Goal: Task Accomplishment & Management: Manage account settings

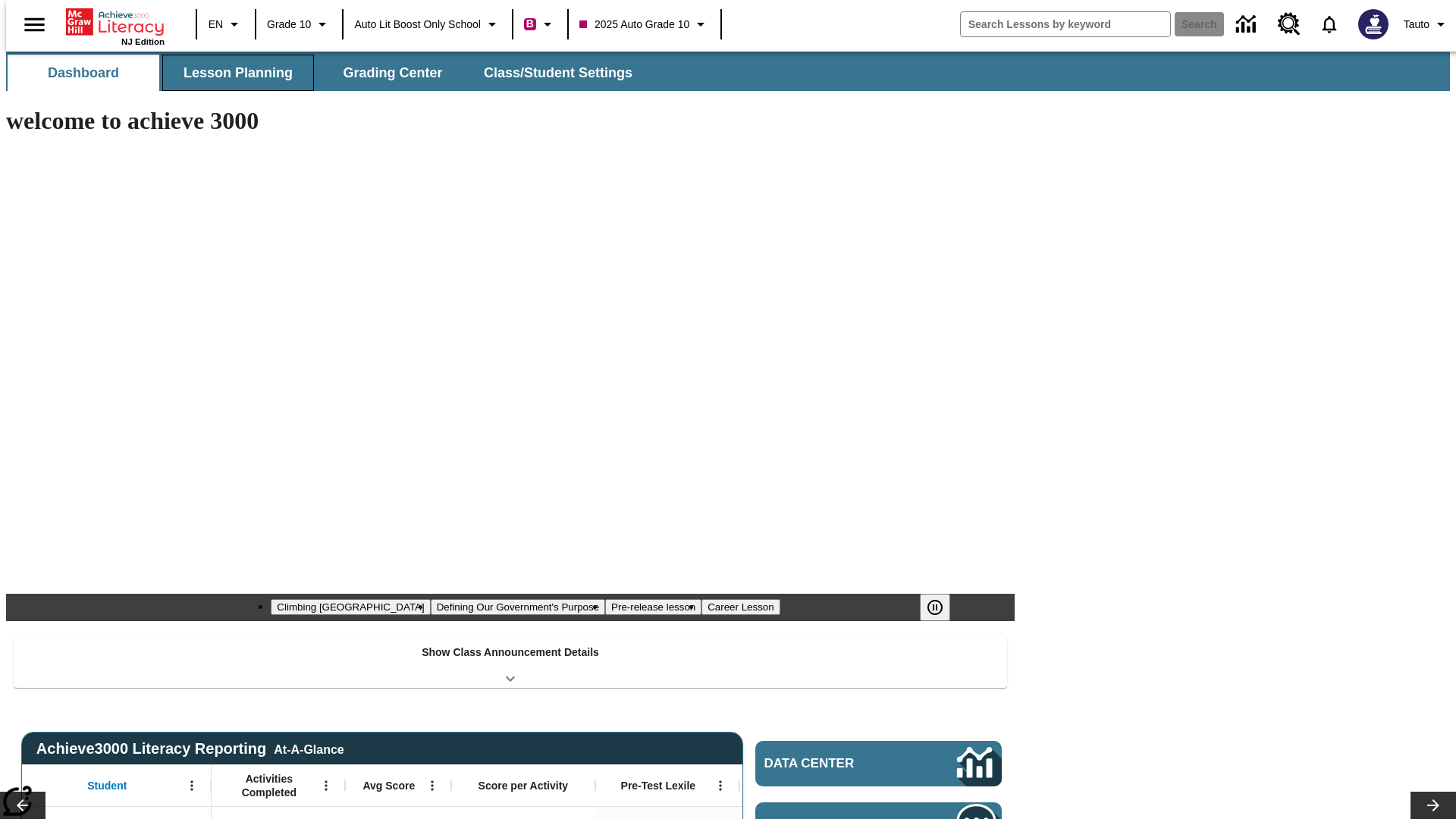
click at [232, 73] on span "Lesson Planning" at bounding box center [238, 73] width 109 height 17
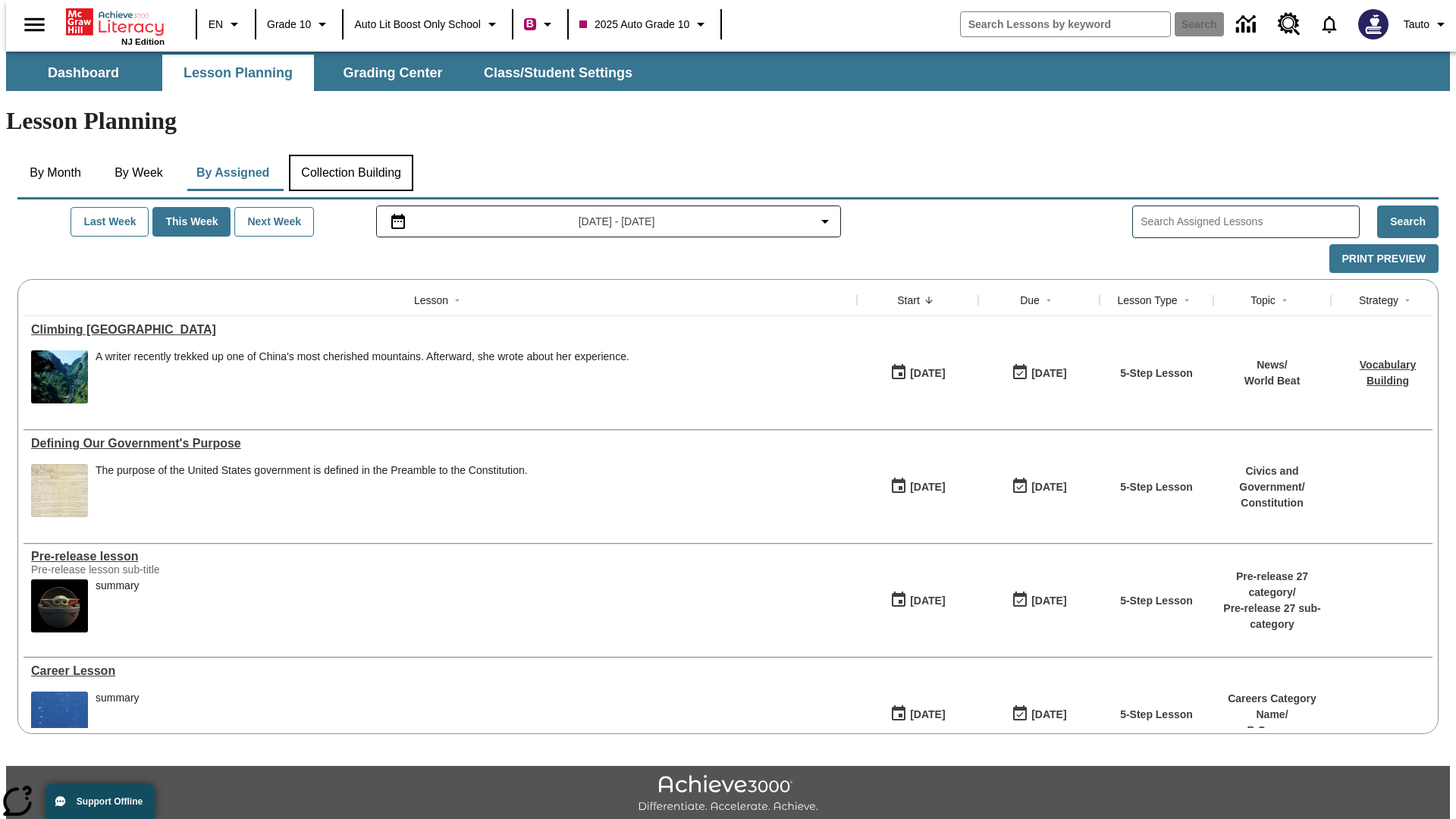
click at [350, 154] on button "Collection Building" at bounding box center [351, 172] width 124 height 36
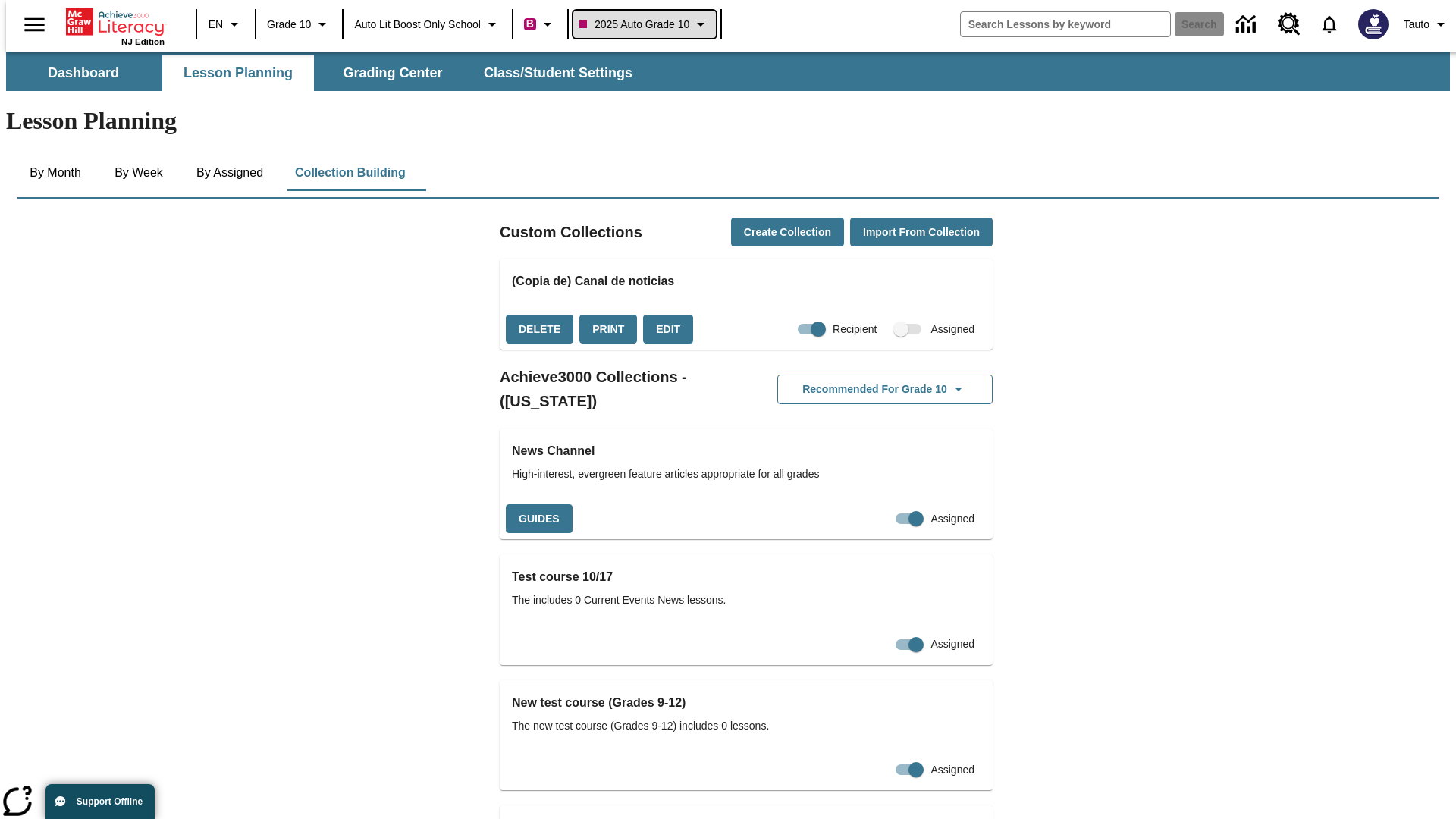
click at [649, 24] on span "2025 Auto Grade 10" at bounding box center [634, 24] width 110 height 16
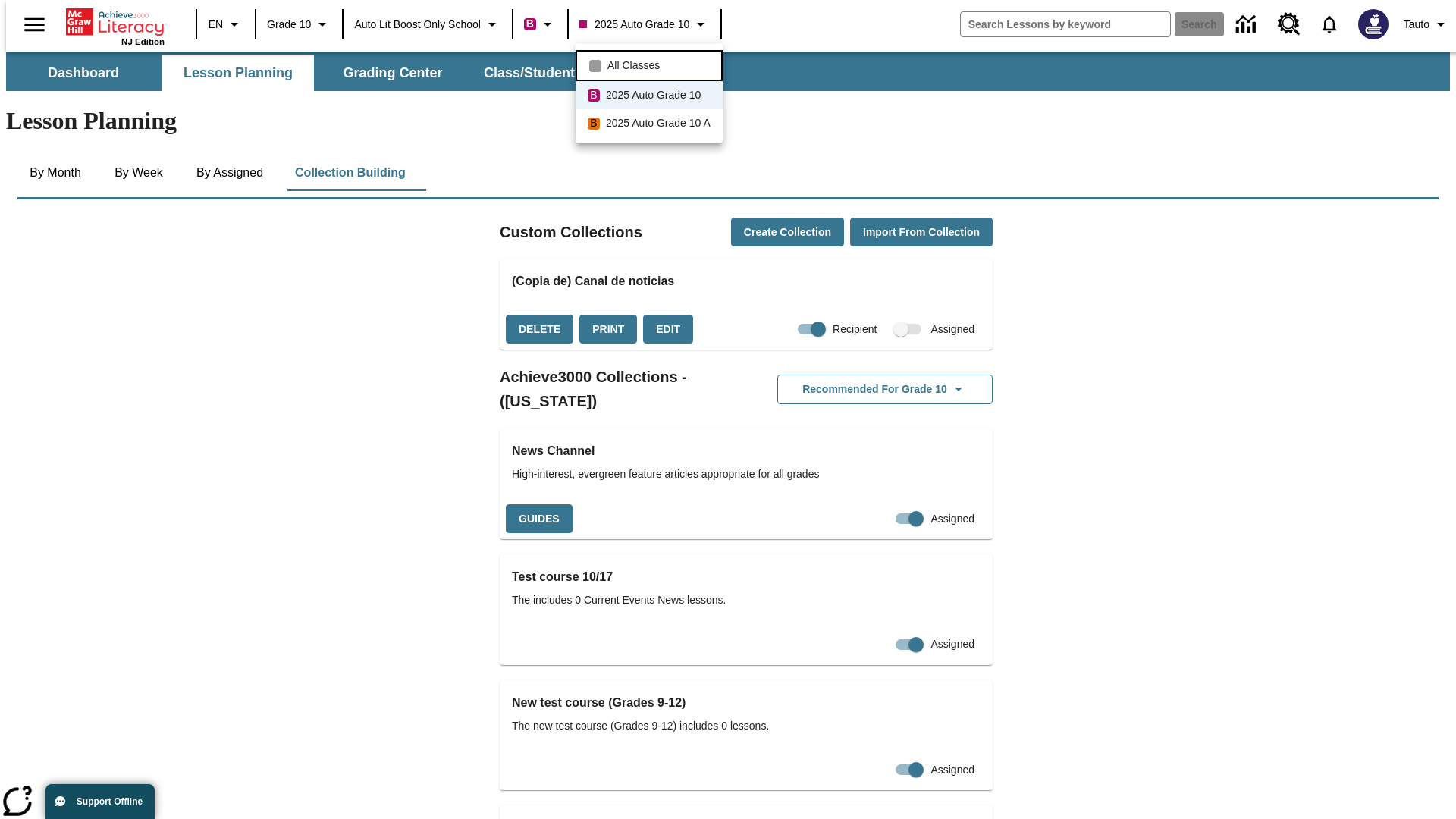
click at [651, 64] on span "All Classes" at bounding box center [634, 65] width 52 height 16
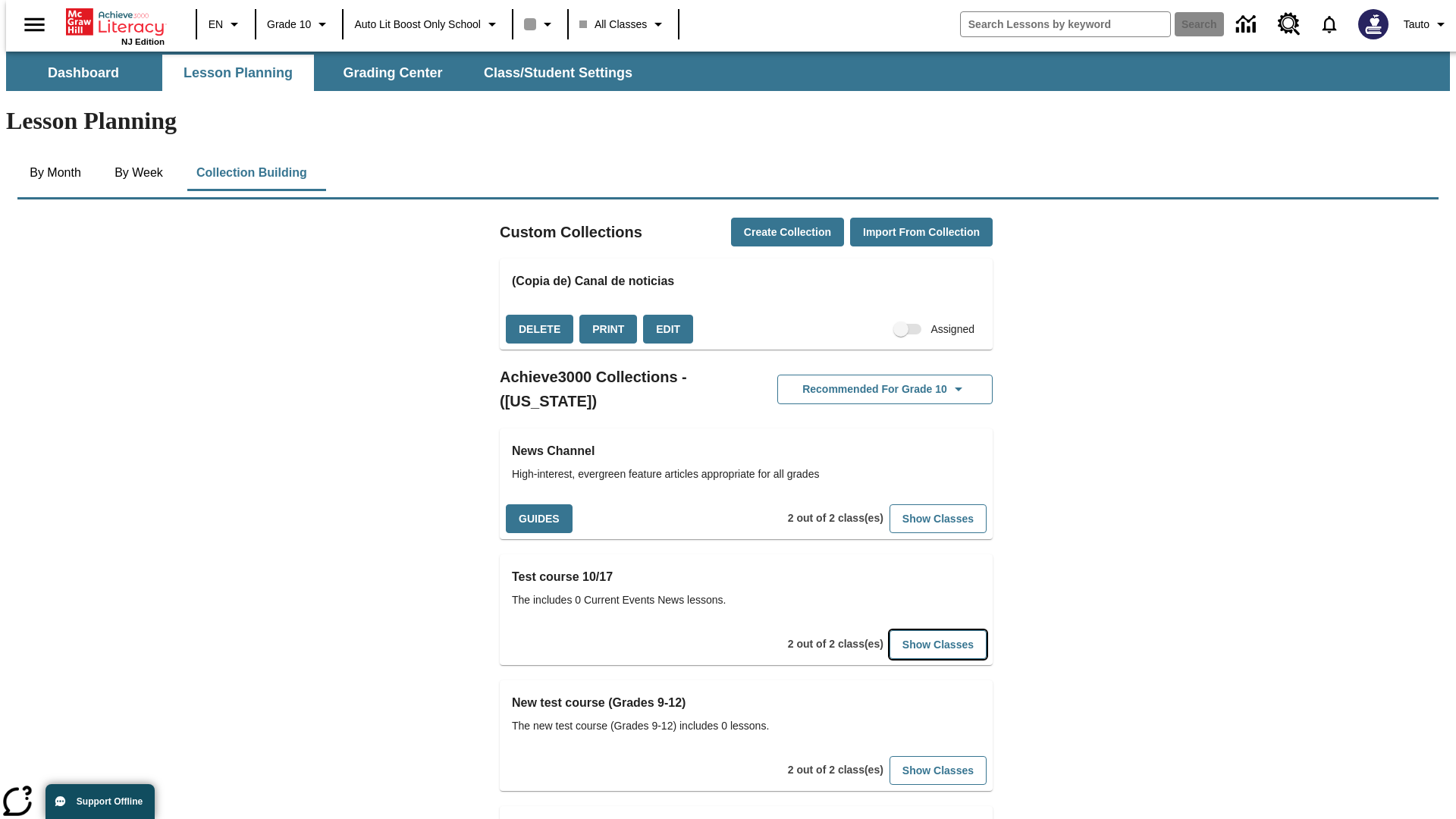
click at [915, 630] on button "Show Classes" at bounding box center [938, 644] width 97 height 29
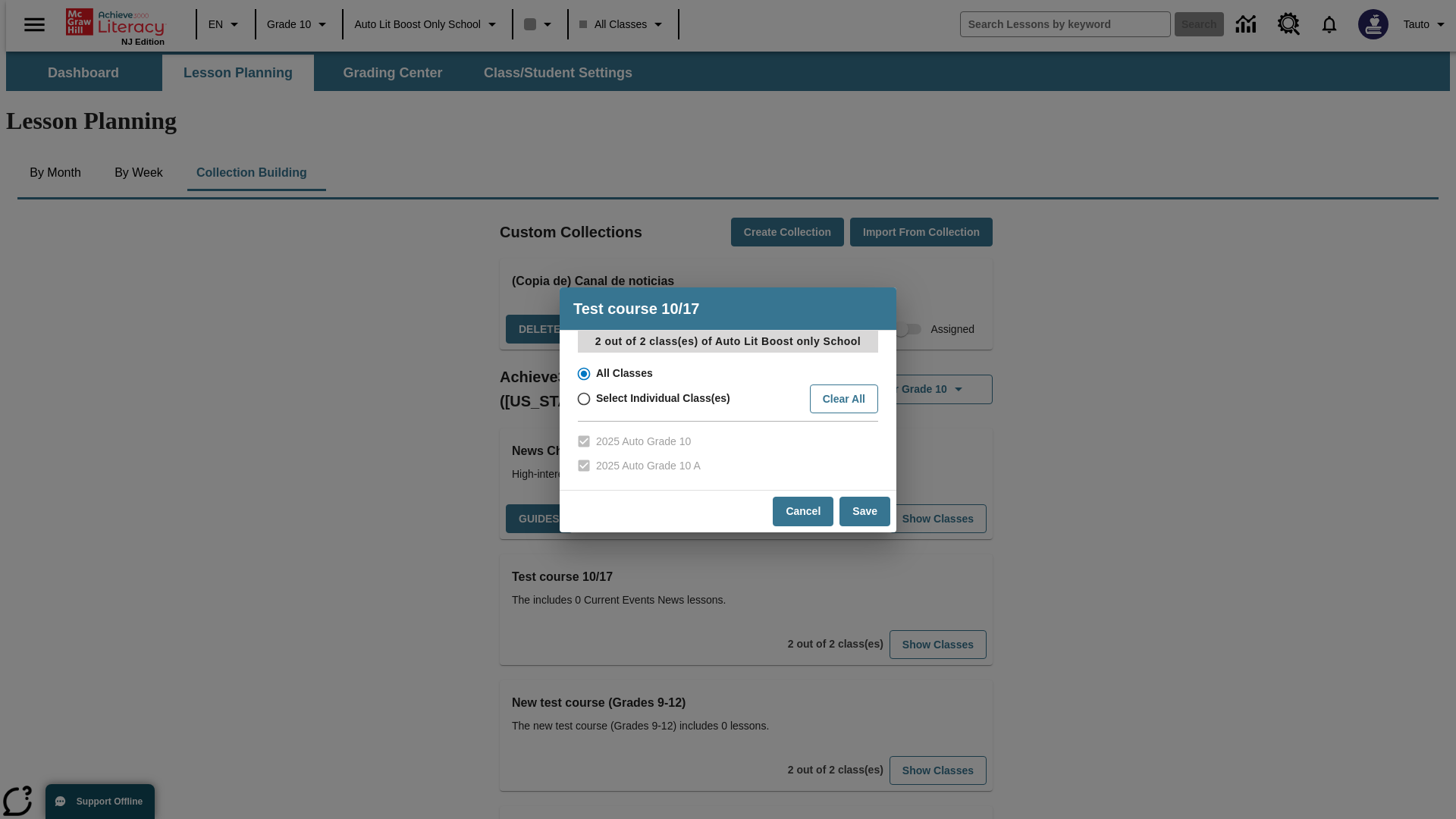
click at [582, 373] on input "All Classes" at bounding box center [582, 374] width 26 height 21
click at [804, 511] on button "Cancel" at bounding box center [803, 511] width 60 height 29
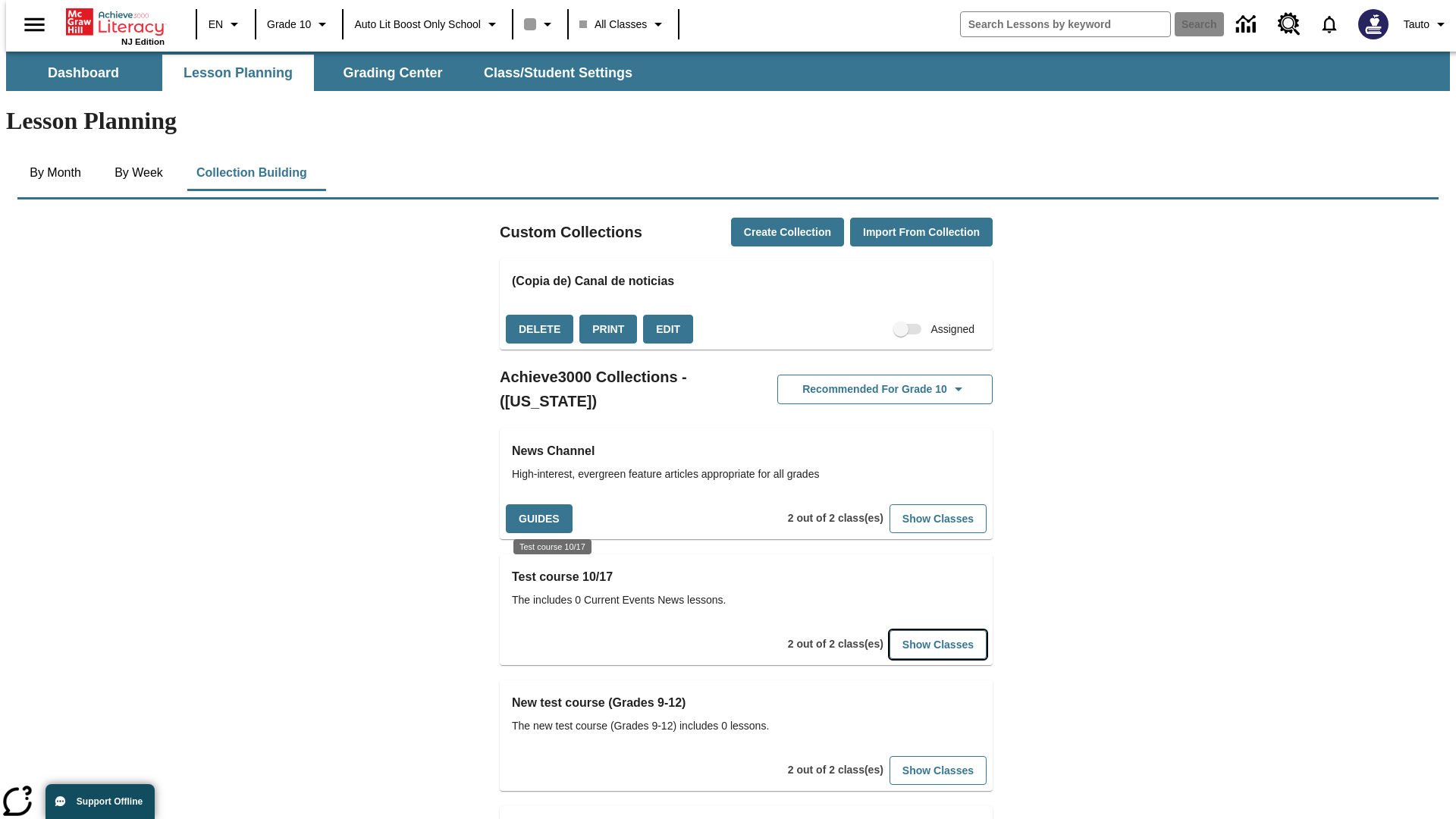
click at [915, 630] on button "Show Classes" at bounding box center [938, 644] width 97 height 29
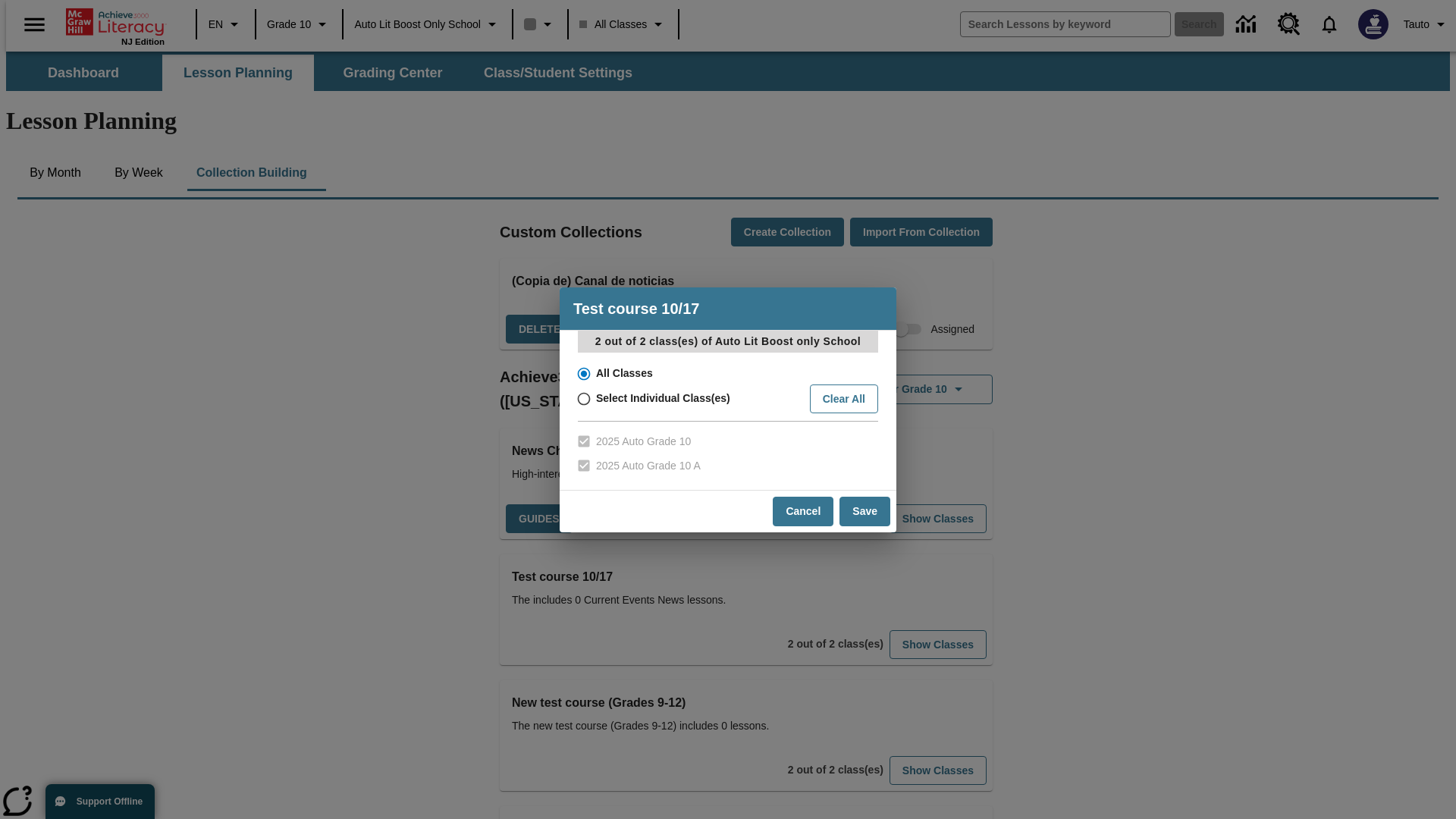
click at [582, 373] on input "All Classes" at bounding box center [582, 374] width 26 height 21
click at [865, 511] on button "Save" at bounding box center [865, 511] width 51 height 29
